Goal: Find specific page/section: Find specific page/section

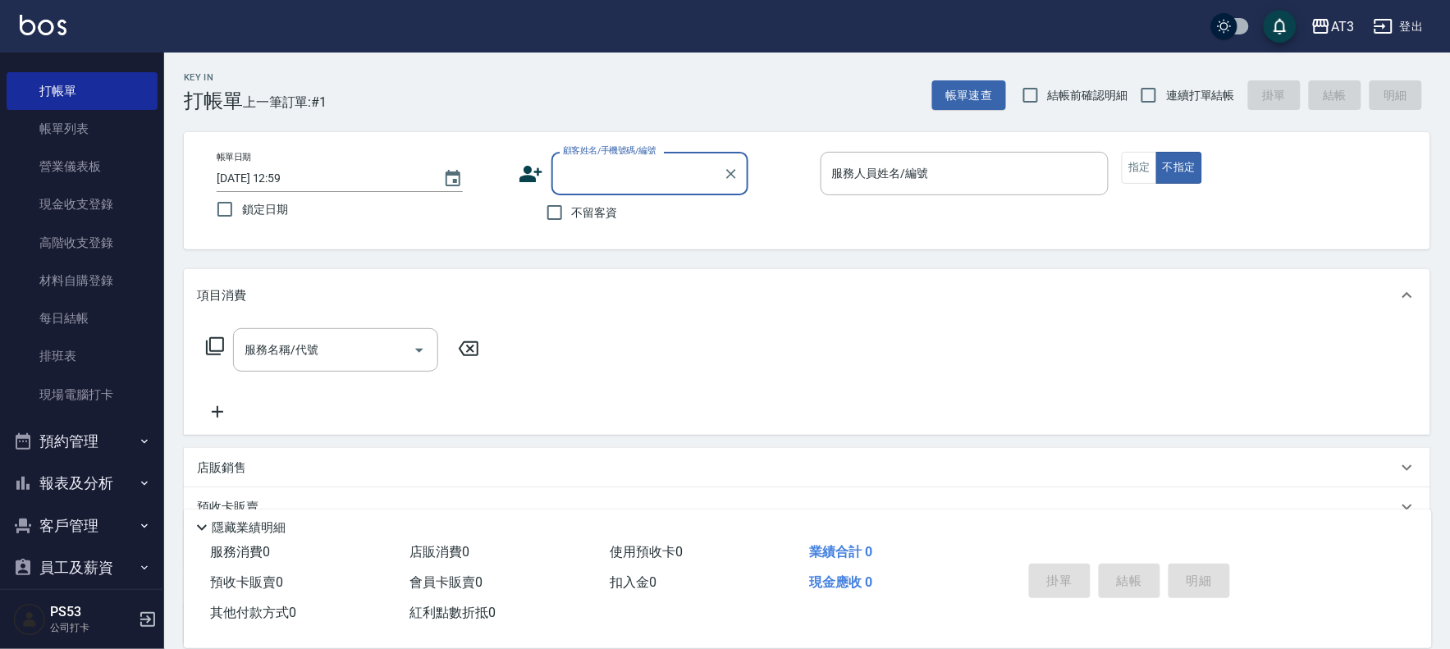
scroll to position [54, 0]
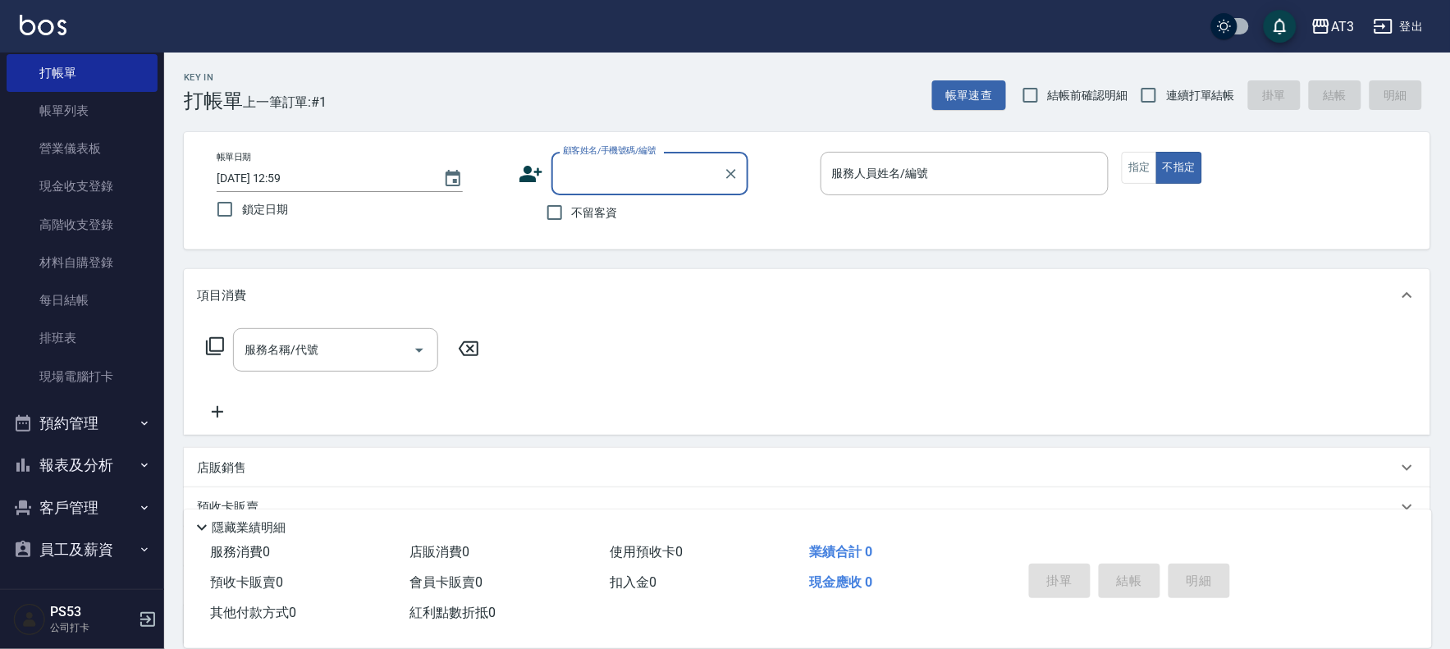
click at [108, 455] on button "報表及分析" at bounding box center [82, 465] width 151 height 43
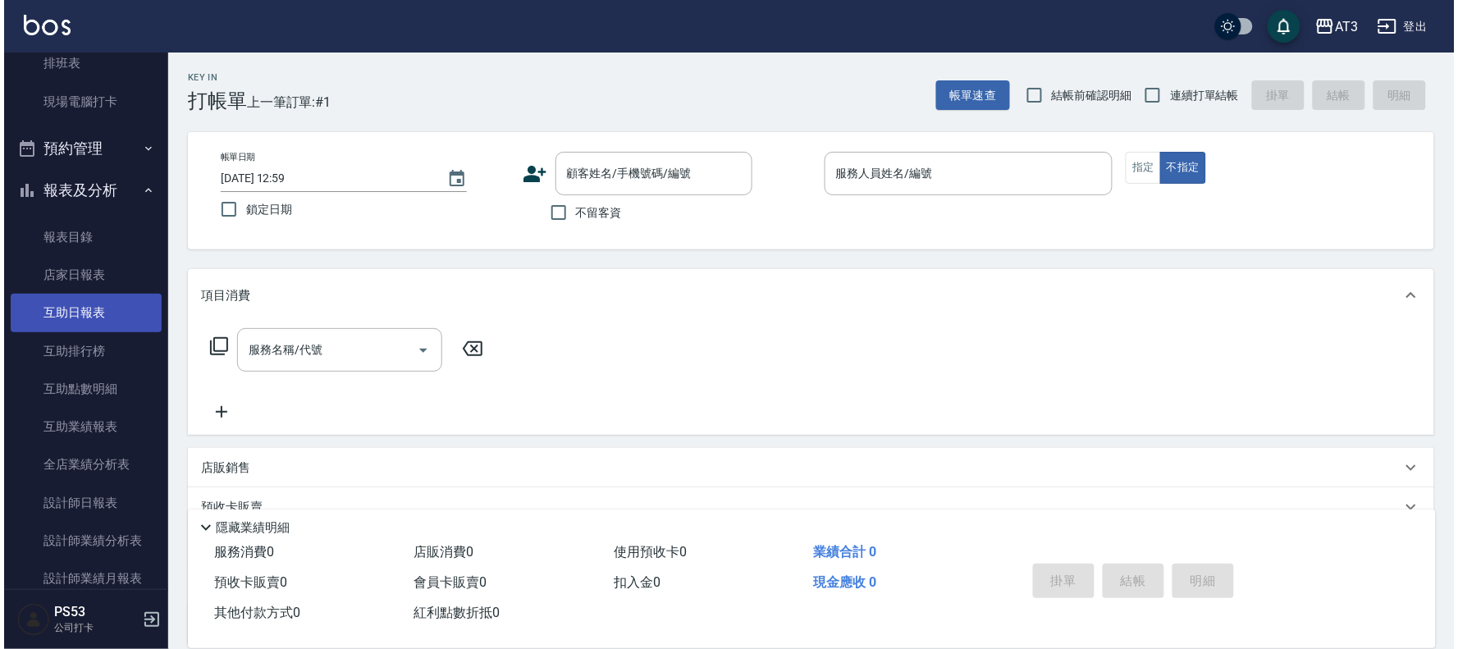
scroll to position [328, 0]
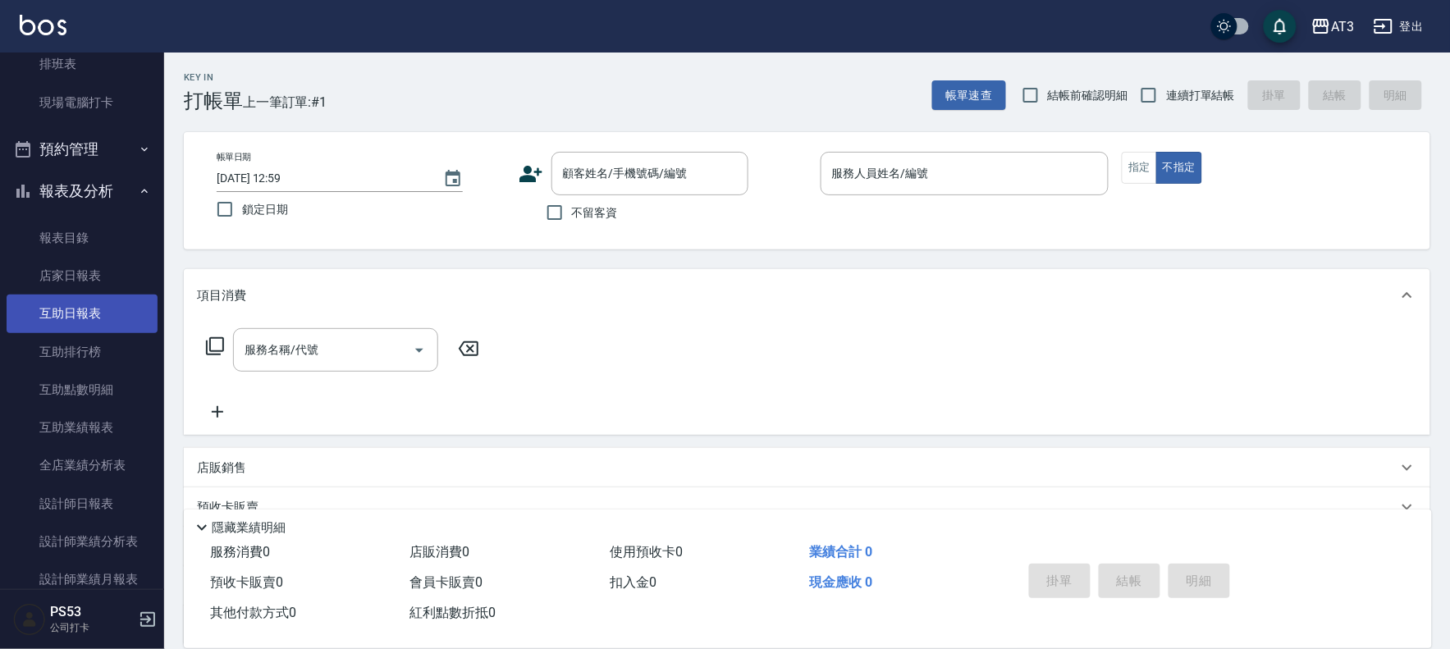
click at [100, 313] on link "互助日報表" at bounding box center [82, 314] width 151 height 38
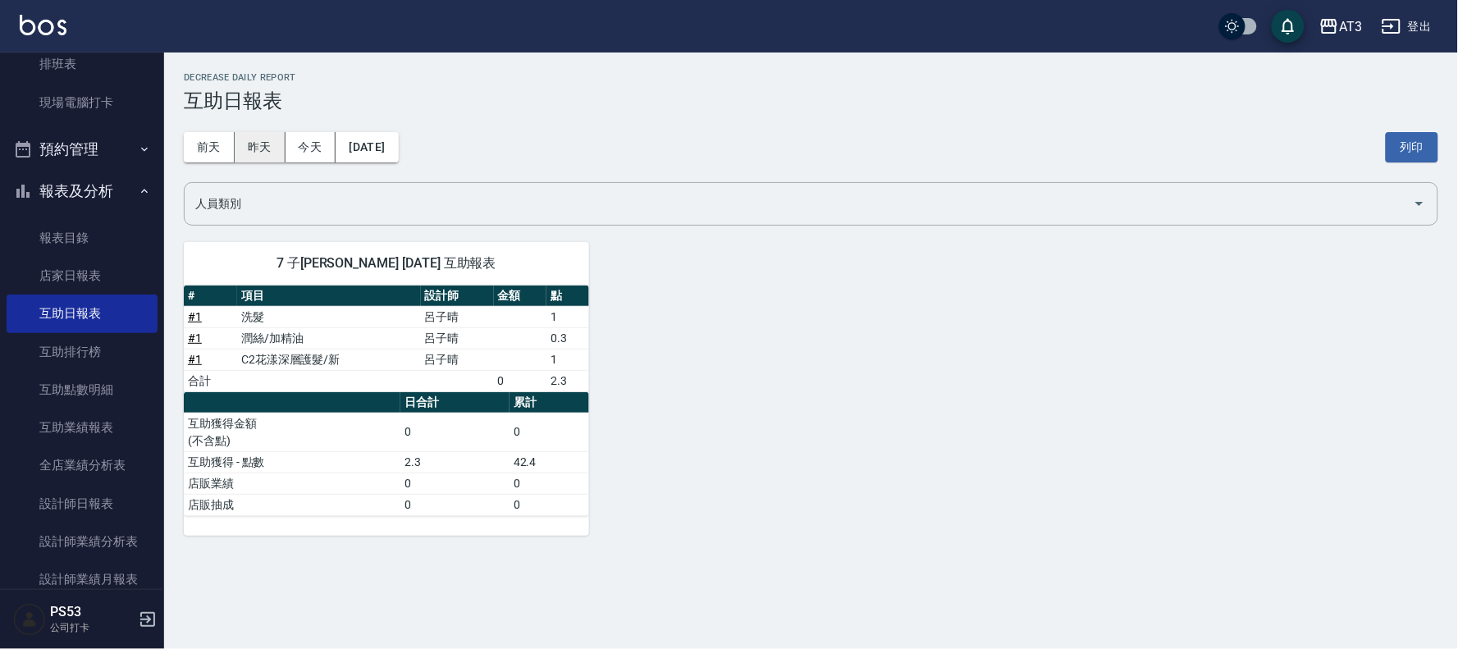
click at [252, 143] on button "昨天" at bounding box center [260, 147] width 51 height 30
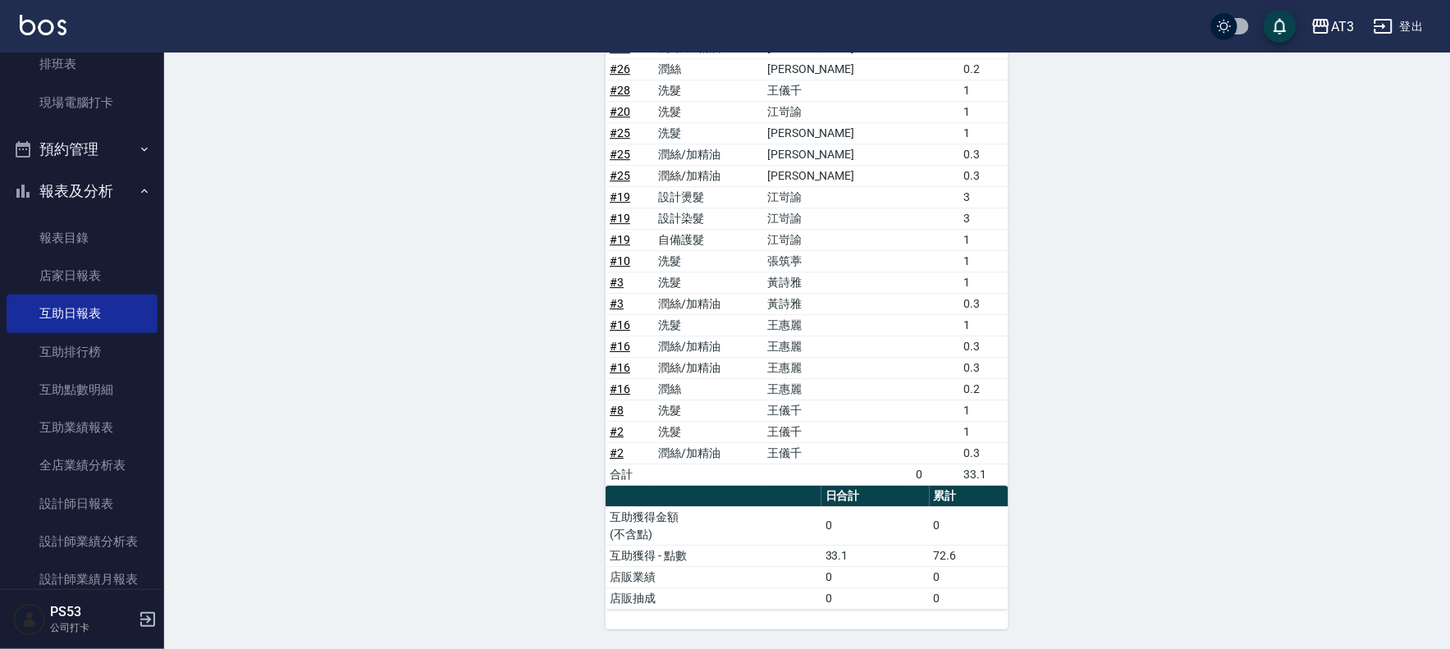
scroll to position [1370, 0]
click at [124, 187] on button "報表及分析" at bounding box center [82, 191] width 151 height 43
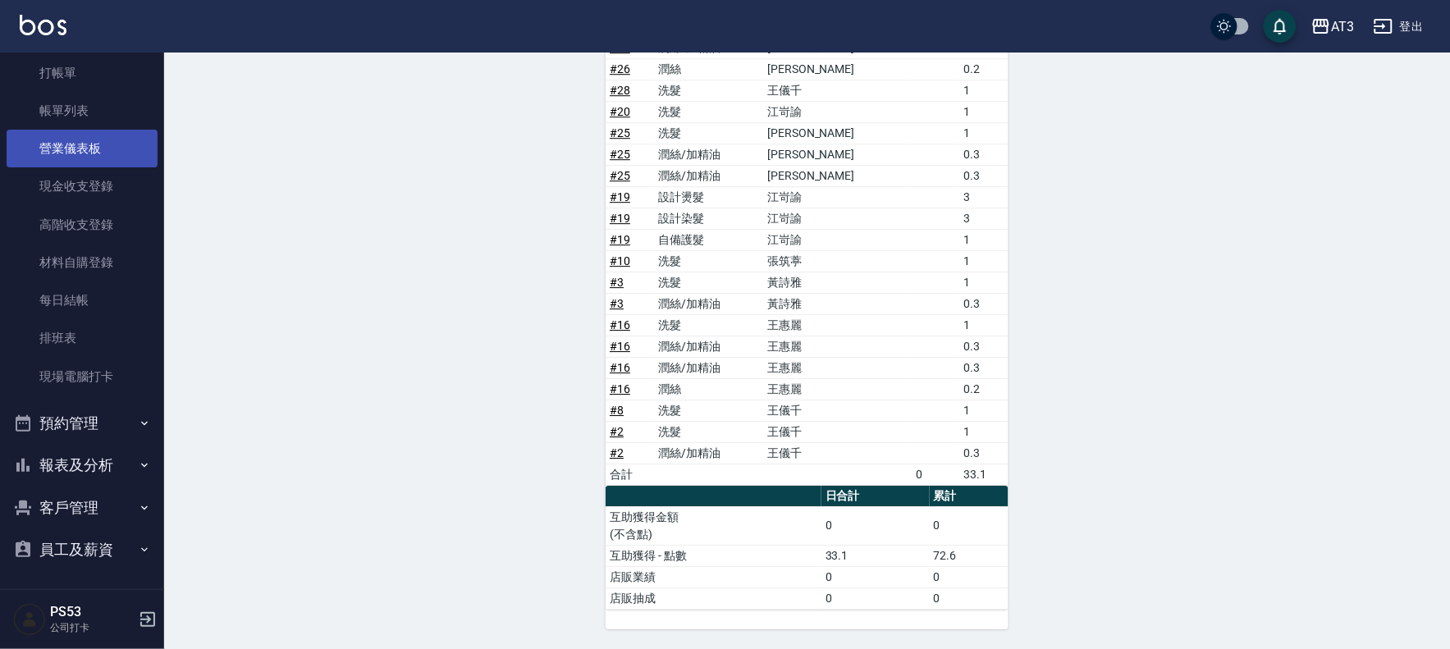
scroll to position [0, 0]
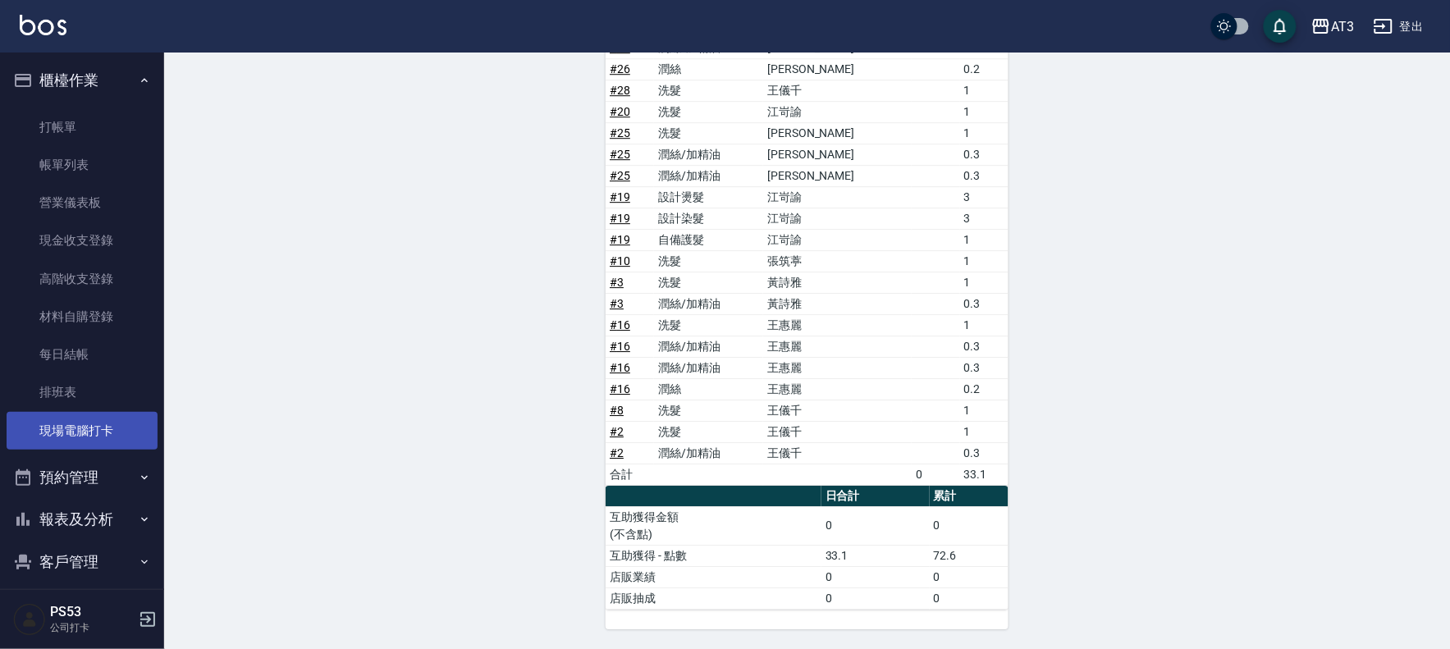
click at [94, 424] on link "現場電腦打卡" at bounding box center [82, 431] width 151 height 38
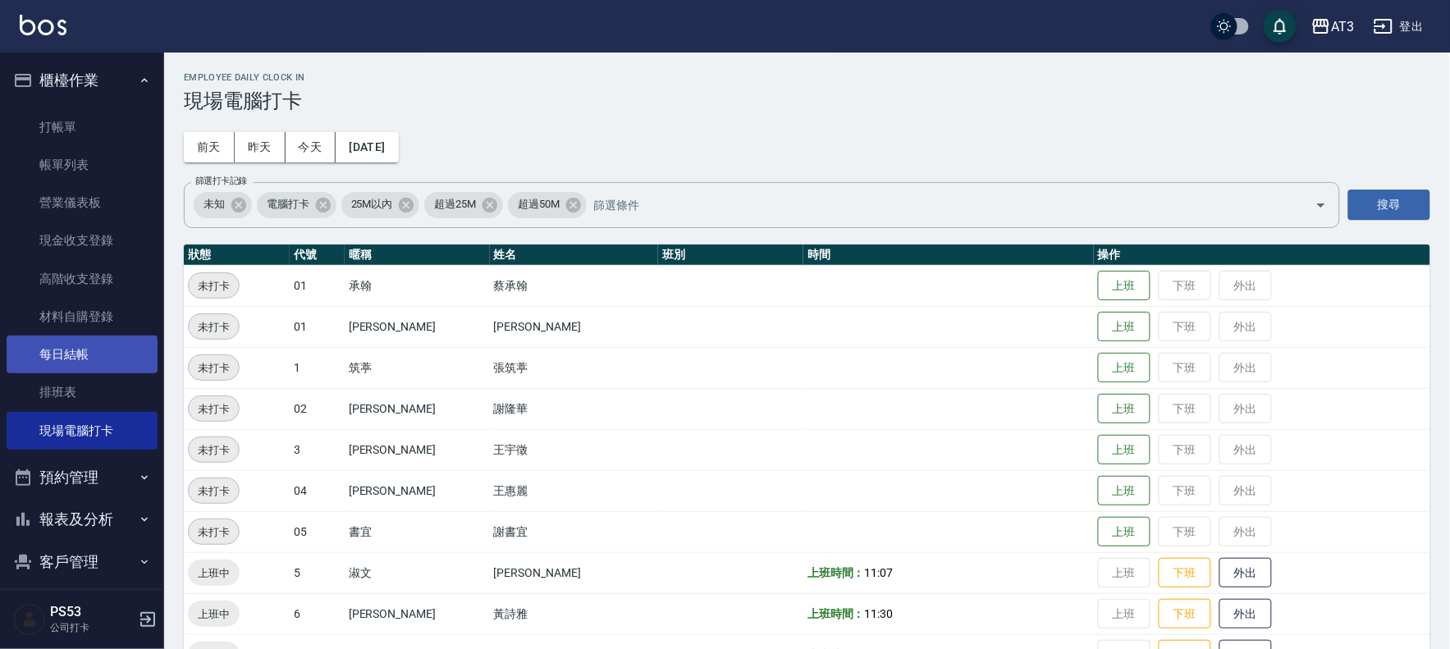
scroll to position [54, 0]
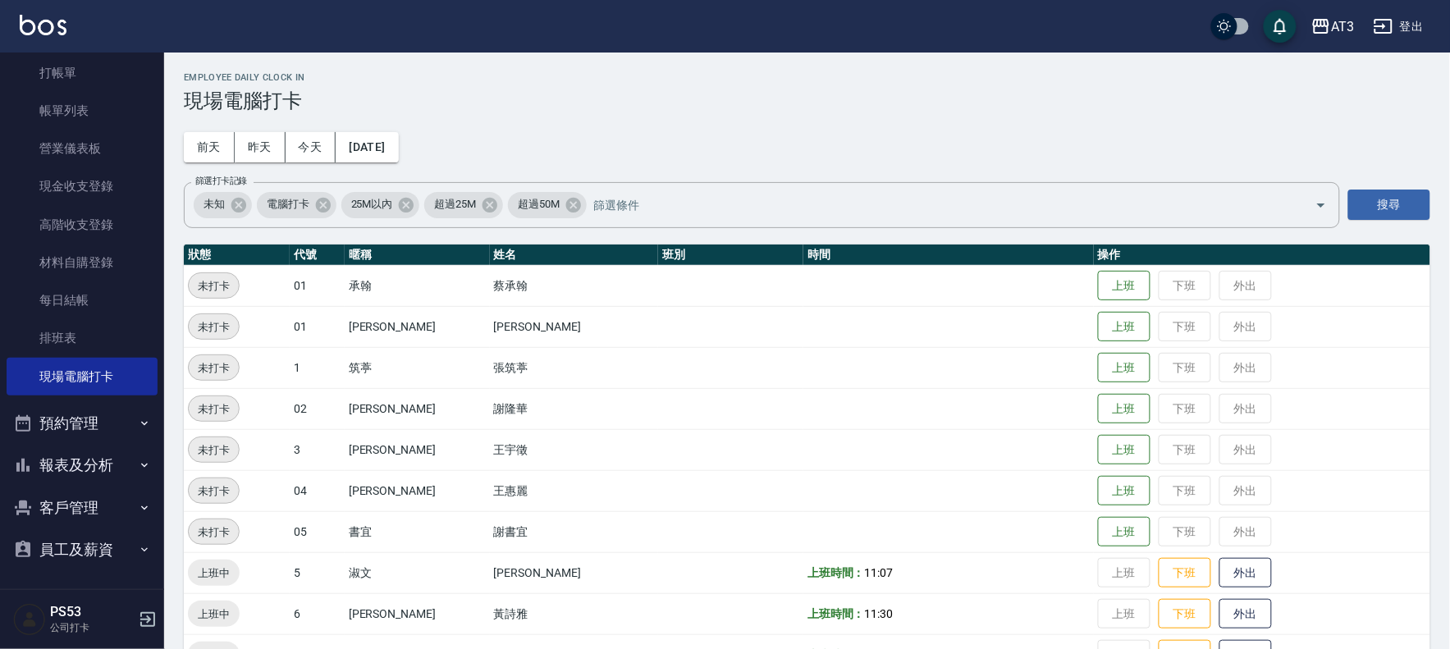
click at [56, 503] on button "客戶管理" at bounding box center [82, 508] width 151 height 43
click at [64, 538] on link "客戶列表" at bounding box center [82, 554] width 151 height 38
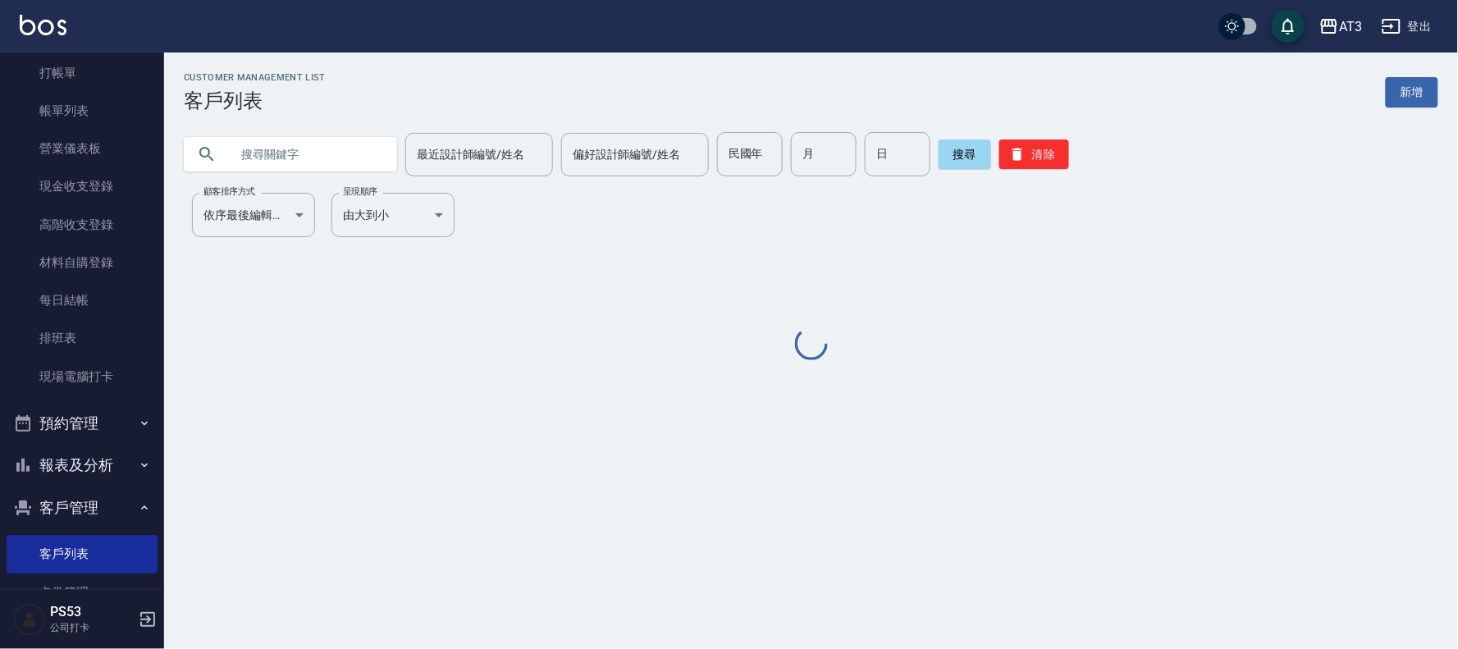
click at [302, 141] on input "text" at bounding box center [307, 154] width 154 height 44
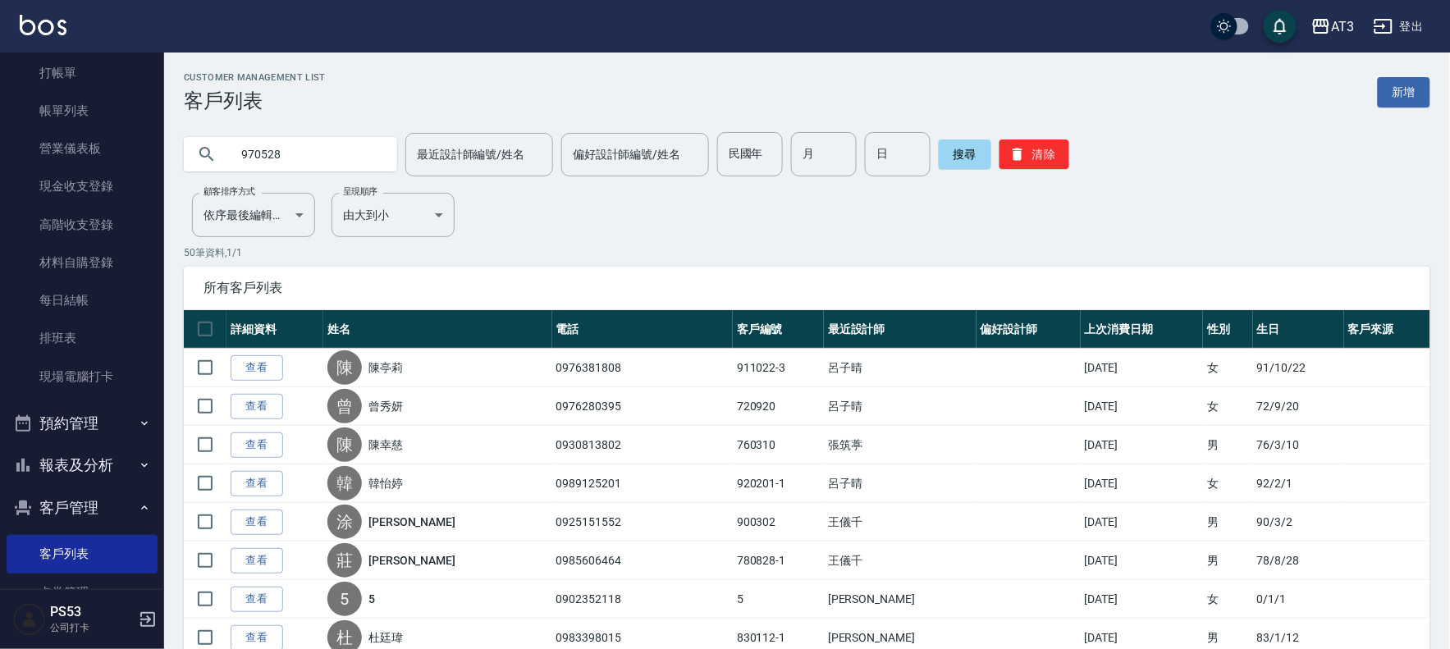
type input "970528"
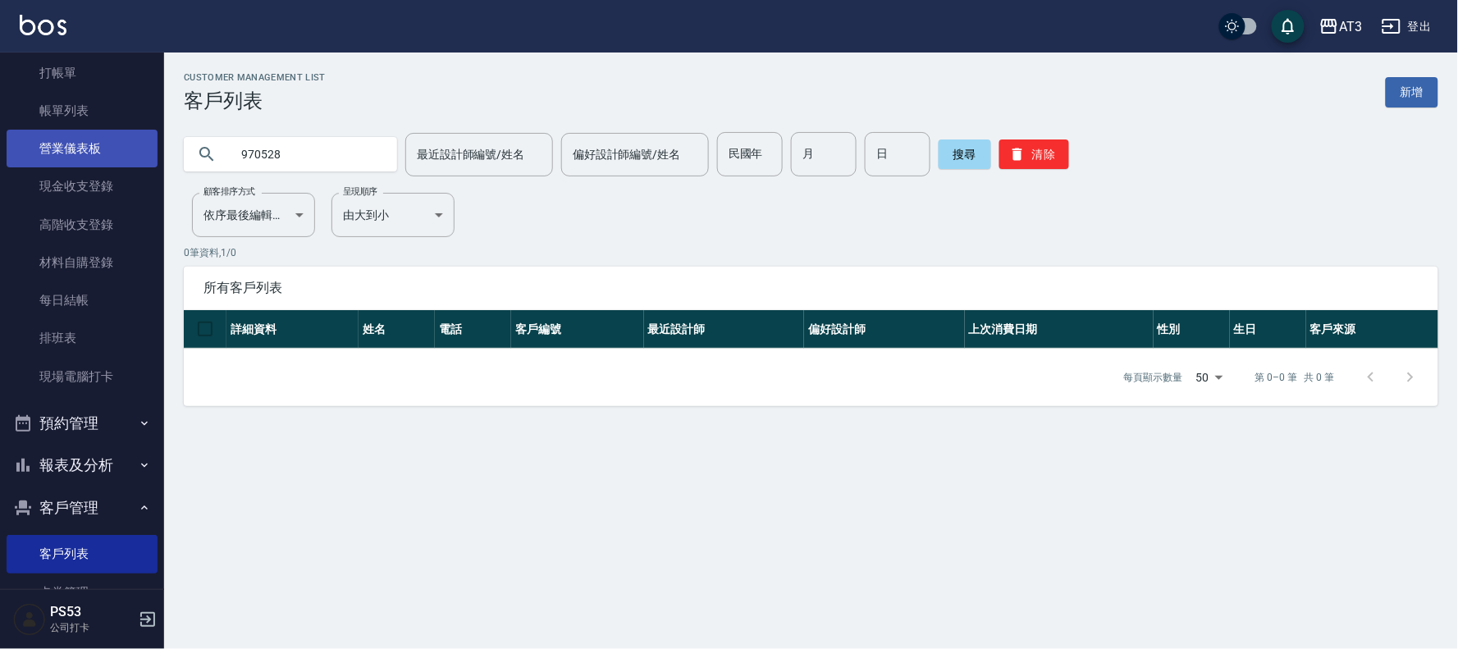
drag, startPoint x: 309, startPoint y: 157, endPoint x: 115, endPoint y: 158, distance: 194.5
click at [115, 158] on div "AT3 登出 櫃檯作業 打帳單 帳單列表 營業儀表板 現金收支登錄 高階收支登錄 材料自購登錄 每日結帳 排班表 現場電腦打卡 預約管理 預約管理 單日預約紀…" at bounding box center [729, 324] width 1458 height 649
type input "j"
